Goal: Task Accomplishment & Management: Use online tool/utility

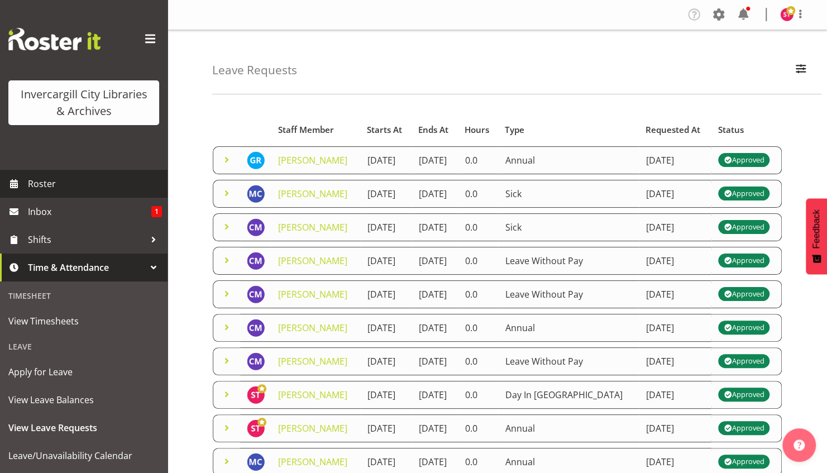
click at [42, 185] on span "Roster" at bounding box center [95, 183] width 134 height 17
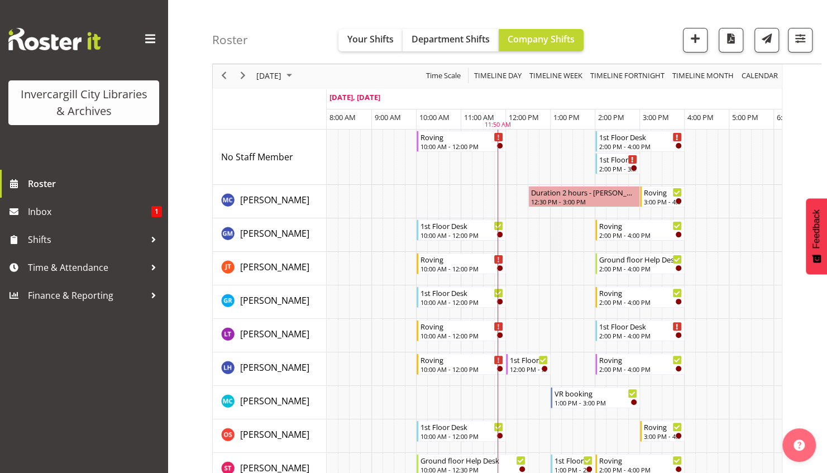
scroll to position [49, 0]
click at [437, 354] on div "Roving" at bounding box center [462, 357] width 83 height 11
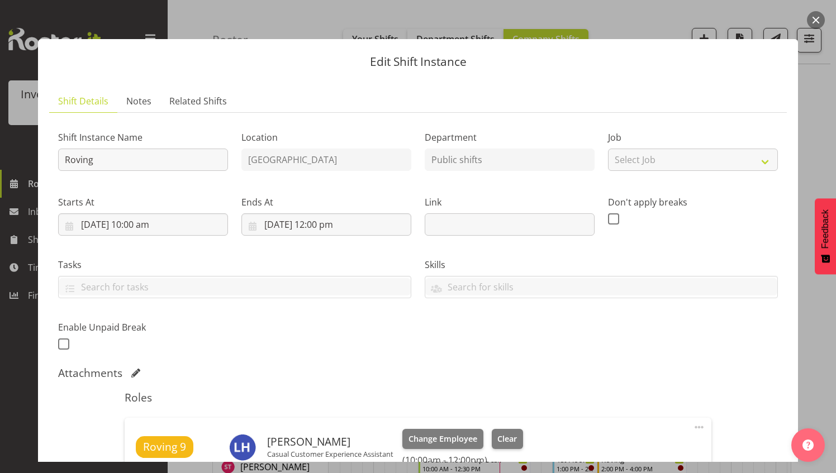
drag, startPoint x: 437, startPoint y: 354, endPoint x: 813, endPoint y: 17, distance: 505.1
click at [813, 17] on button "button" at bounding box center [816, 20] width 18 height 18
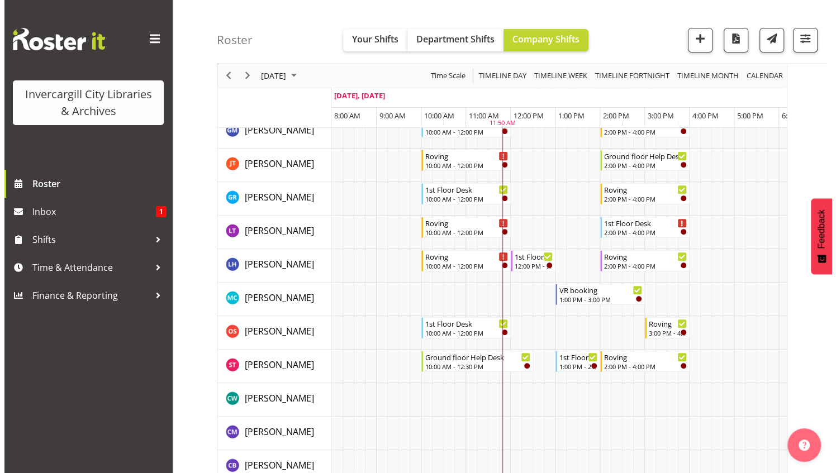
scroll to position [166, 0]
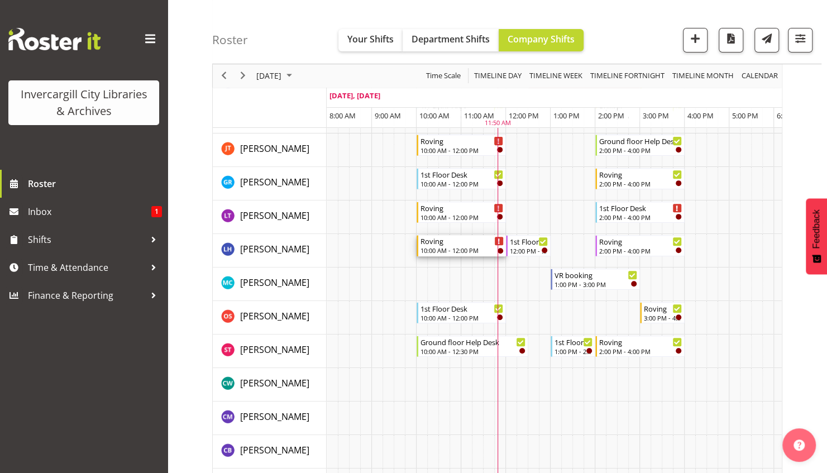
click at [434, 236] on div "Roving" at bounding box center [462, 240] width 83 height 11
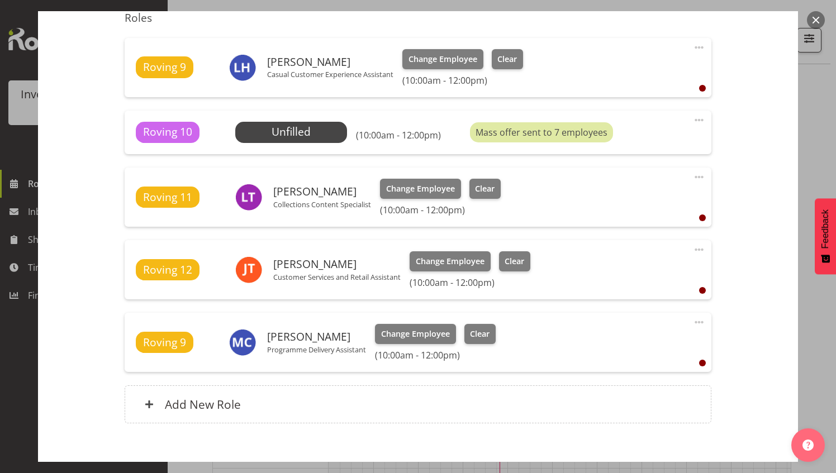
scroll to position [439, 0]
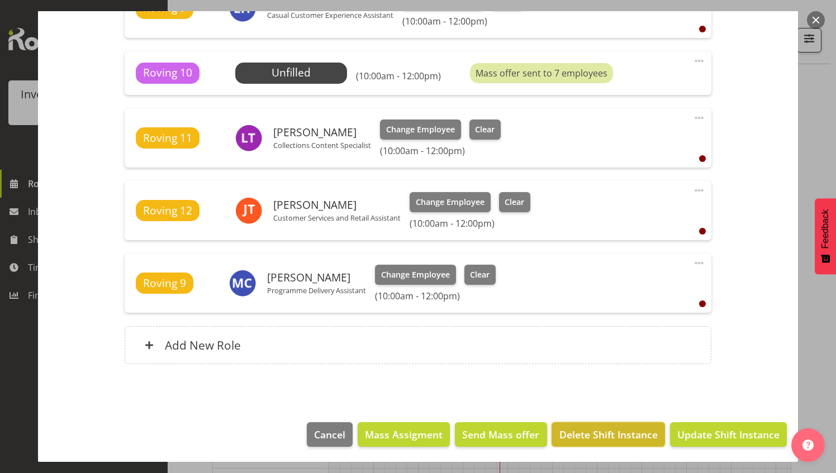
click at [616, 433] on span "Delete Shift Instance" at bounding box center [608, 434] width 98 height 15
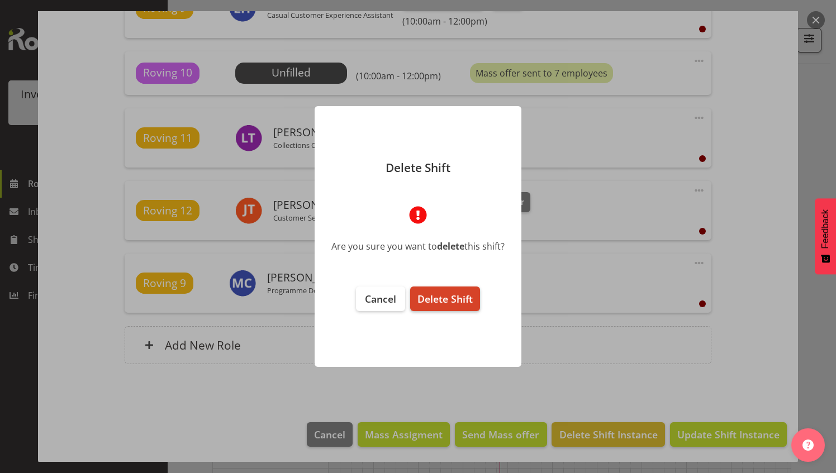
click at [439, 293] on span "Delete Shift" at bounding box center [444, 298] width 55 height 13
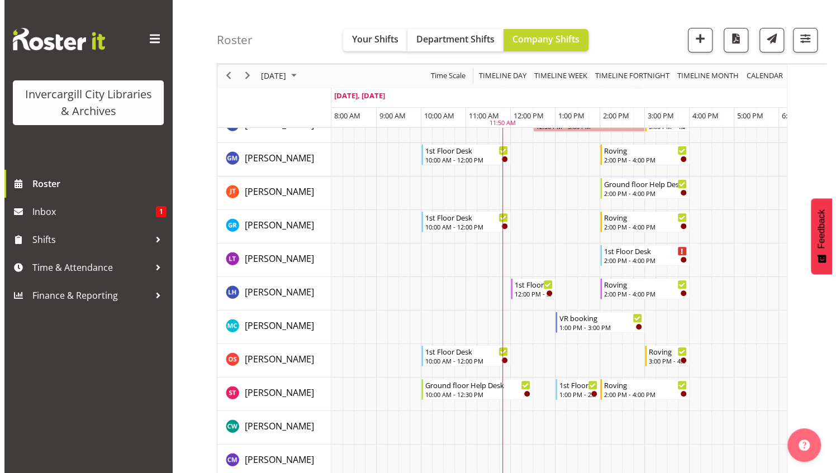
scroll to position [122, 0]
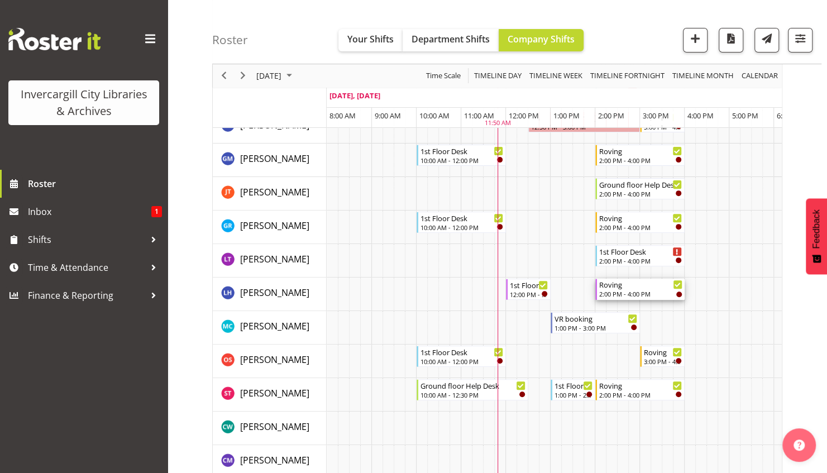
click at [621, 289] on div "2:00 PM - 4:00 PM" at bounding box center [640, 293] width 83 height 9
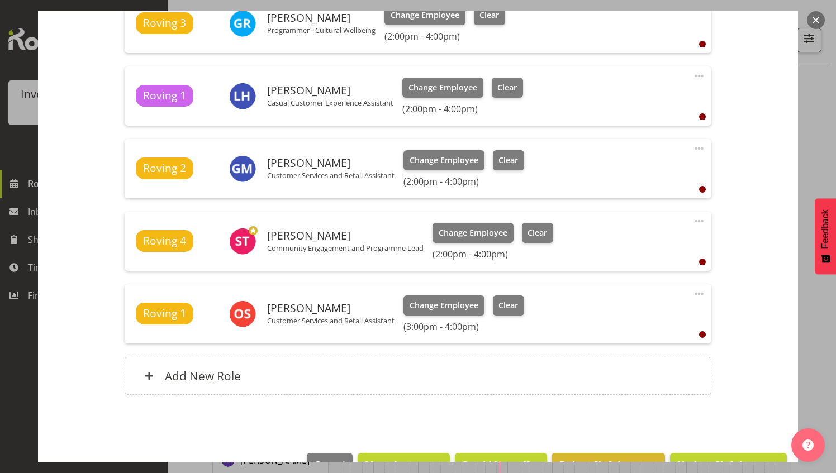
scroll to position [455, 0]
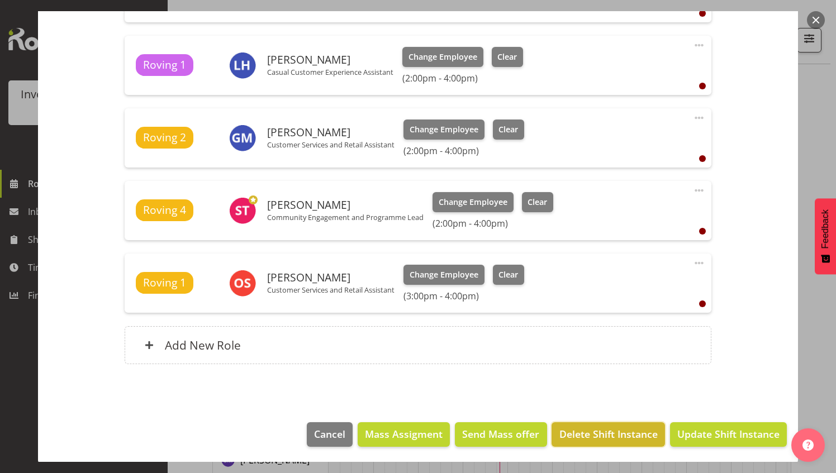
click at [610, 435] on span "Delete Shift Instance" at bounding box center [608, 434] width 98 height 15
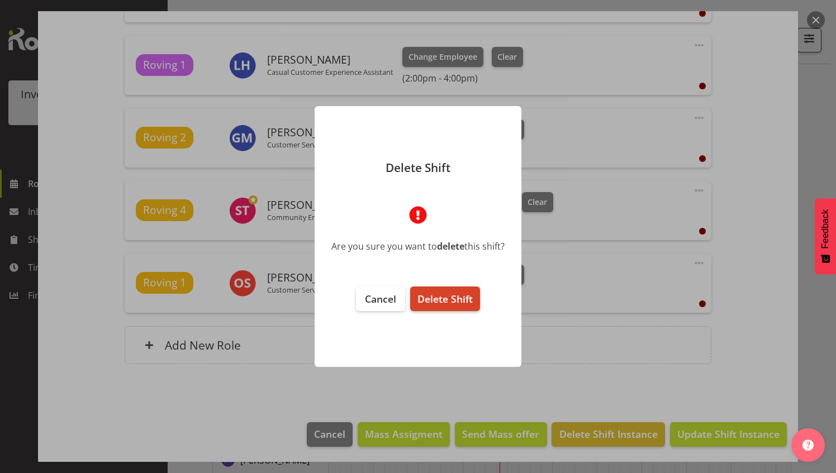
click at [432, 295] on span "Delete Shift" at bounding box center [444, 298] width 55 height 13
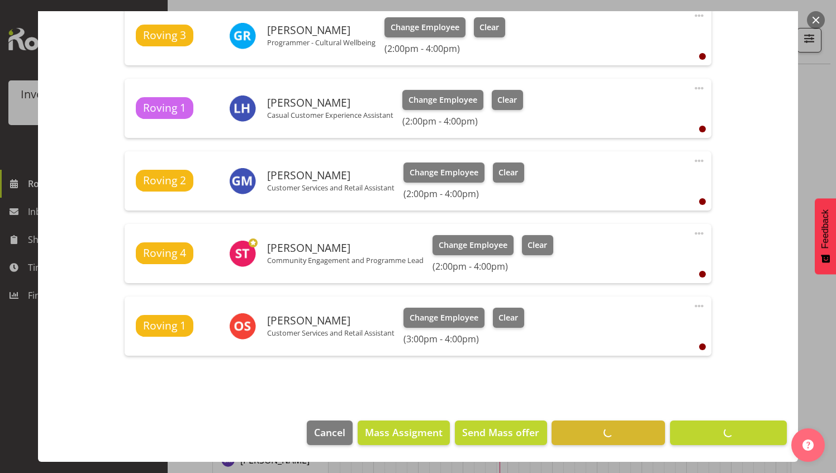
scroll to position [410, 0]
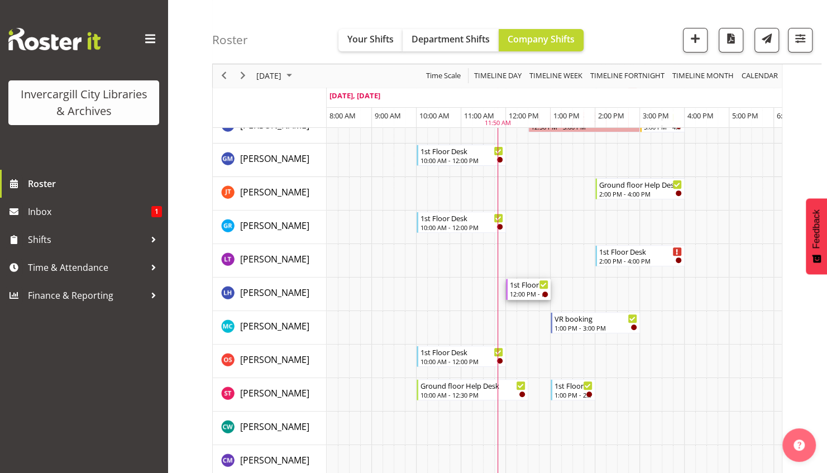
click at [519, 288] on div "1st Floor Desk" at bounding box center [529, 284] width 39 height 11
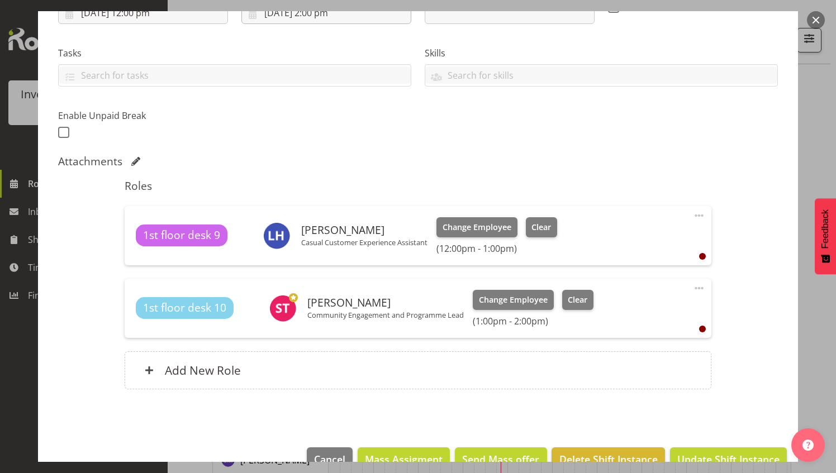
scroll to position [237, 0]
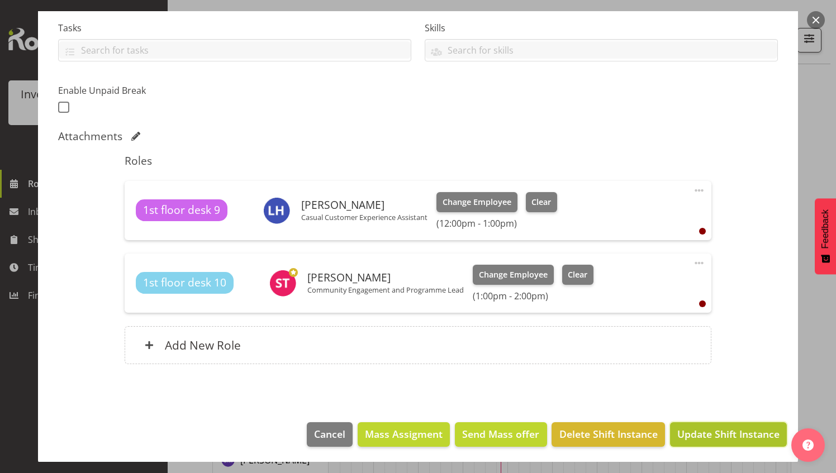
click at [698, 436] on span "Update Shift Instance" at bounding box center [728, 434] width 102 height 15
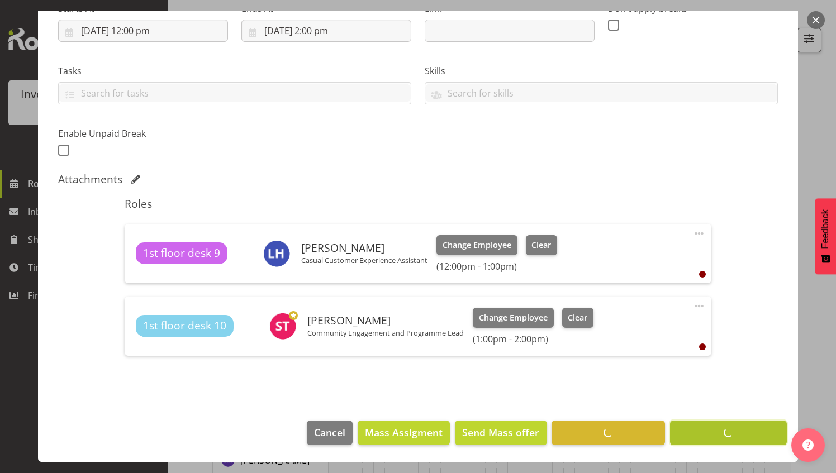
scroll to position [192, 0]
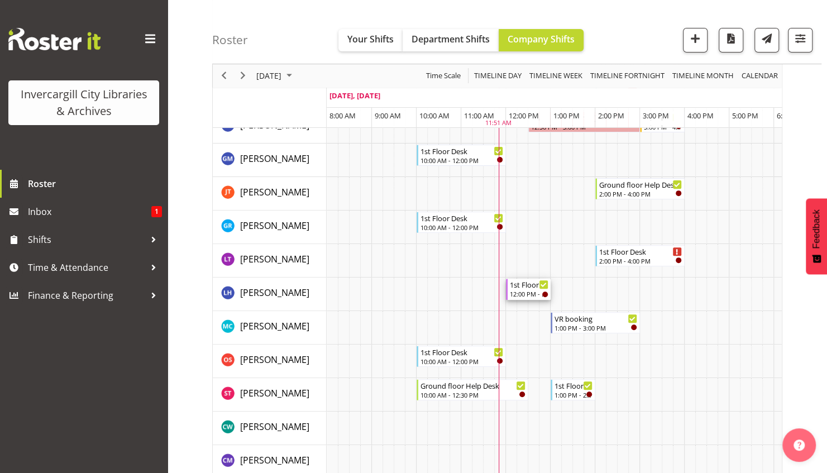
click at [522, 288] on div "1st Floor Desk" at bounding box center [529, 284] width 39 height 11
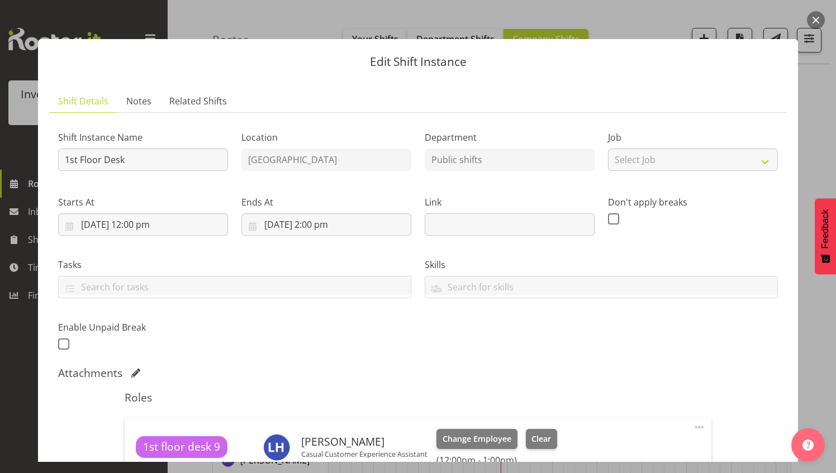
scroll to position [237, 0]
